Goal: Register for event/course

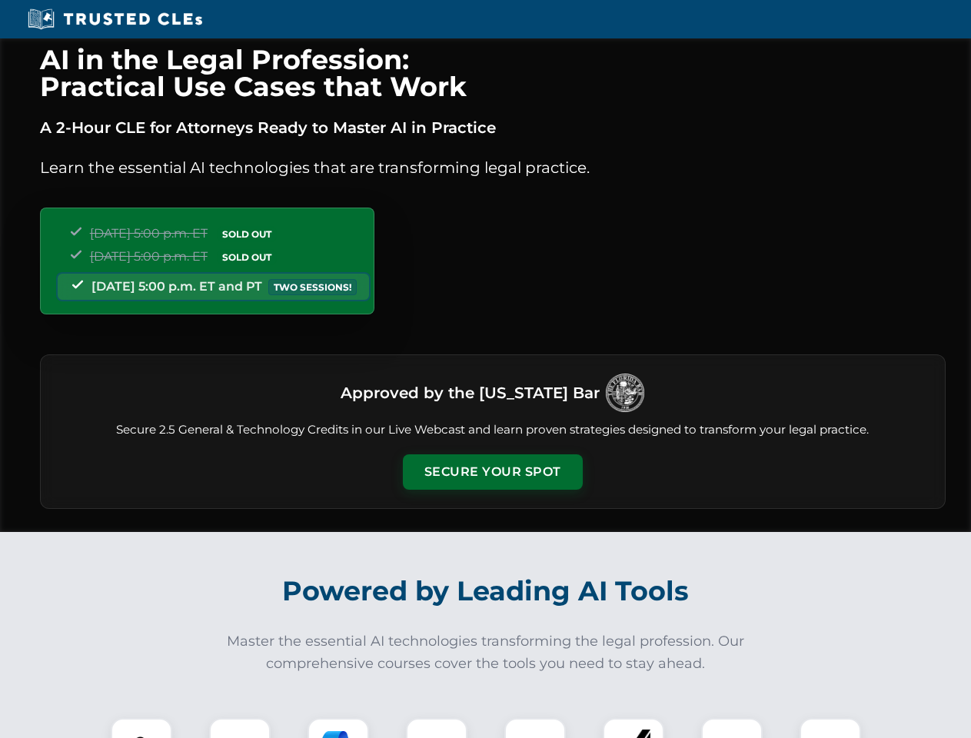
click at [492, 472] on button "Secure Your Spot" at bounding box center [493, 471] width 180 height 35
click at [141, 728] on img at bounding box center [141, 749] width 45 height 45
click at [240, 728] on div at bounding box center [240, 749] width 62 height 62
